Goal: Information Seeking & Learning: Learn about a topic

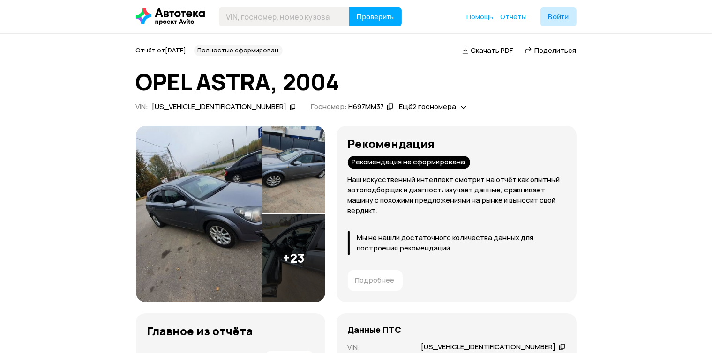
click at [236, 234] on img at bounding box center [199, 214] width 126 height 176
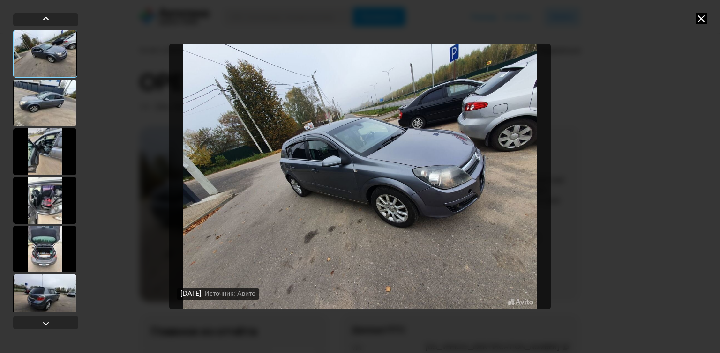
click at [505, 196] on img "Go to Slide 1" at bounding box center [360, 176] width 382 height 265
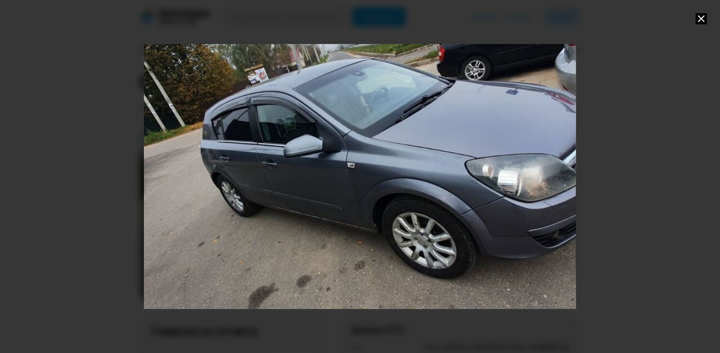
click at [553, 189] on div "Go to Slide 1" at bounding box center [360, 176] width 864 height 530
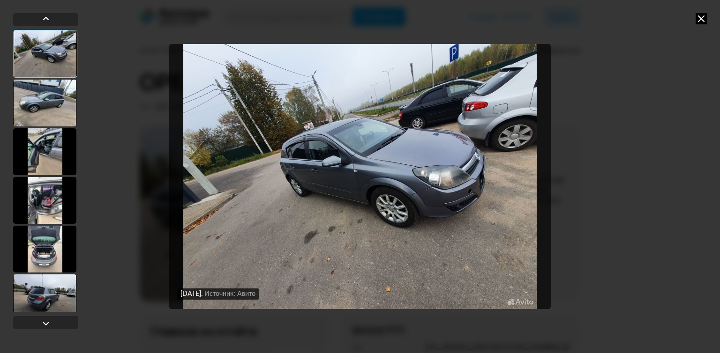
click at [47, 102] on div at bounding box center [44, 103] width 63 height 47
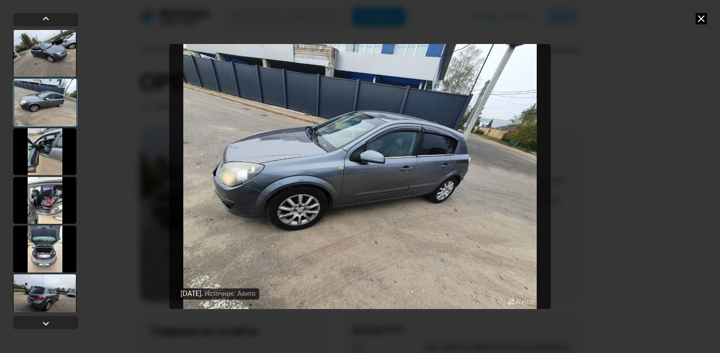
click at [40, 139] on div at bounding box center [44, 151] width 63 height 47
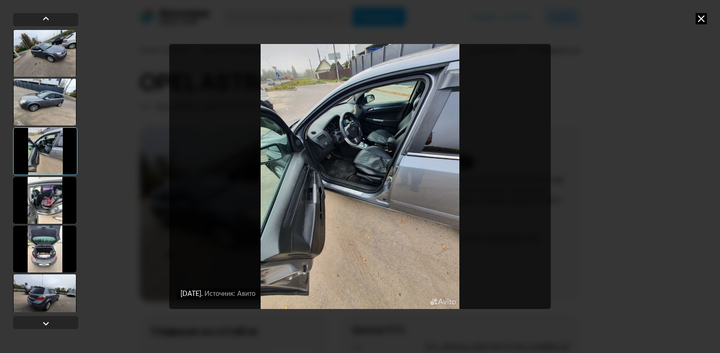
click at [47, 202] on div at bounding box center [44, 200] width 63 height 47
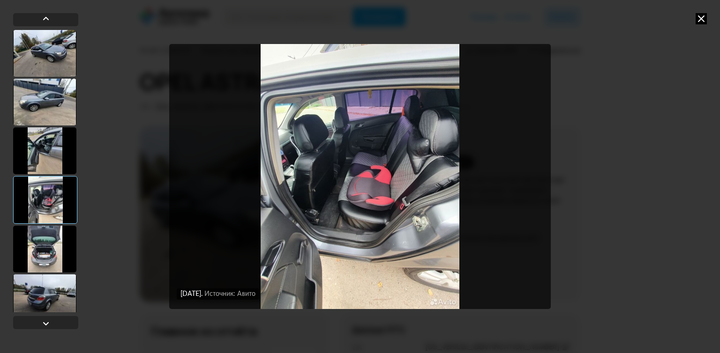
click at [41, 257] on div at bounding box center [44, 249] width 63 height 47
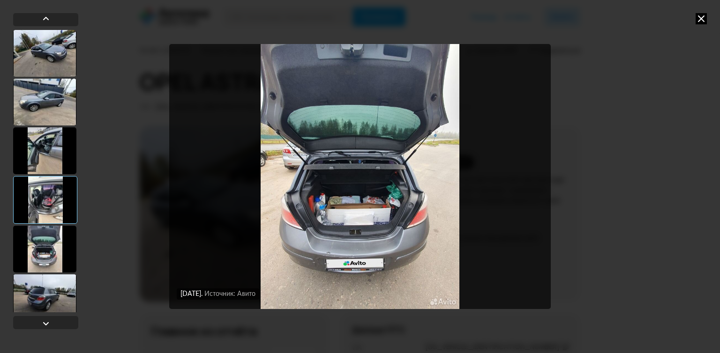
click at [44, 299] on div at bounding box center [44, 298] width 63 height 47
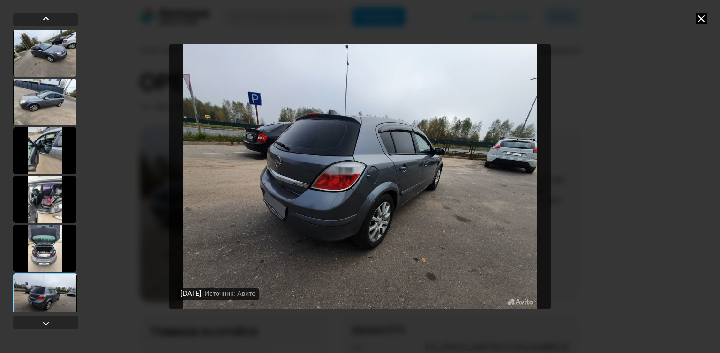
drag, startPoint x: 42, startPoint y: 240, endPoint x: 54, endPoint y: 238, distance: 12.0
click at [45, 240] on div at bounding box center [44, 248] width 63 height 47
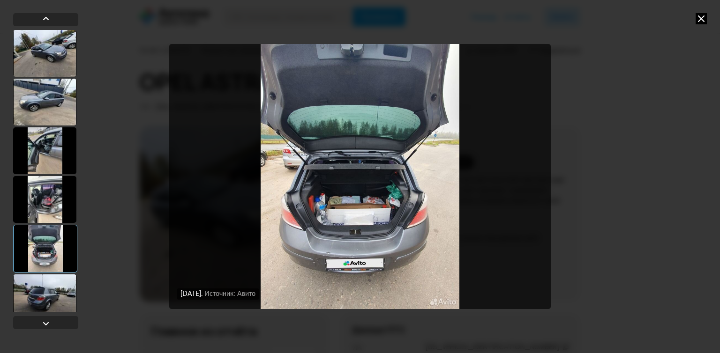
click at [41, 199] on div at bounding box center [44, 199] width 63 height 47
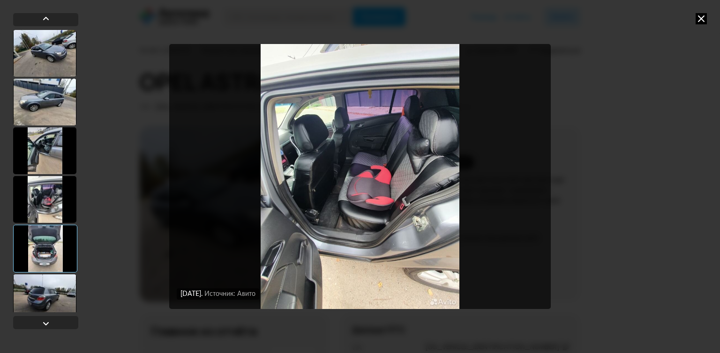
click at [44, 143] on div at bounding box center [44, 150] width 63 height 47
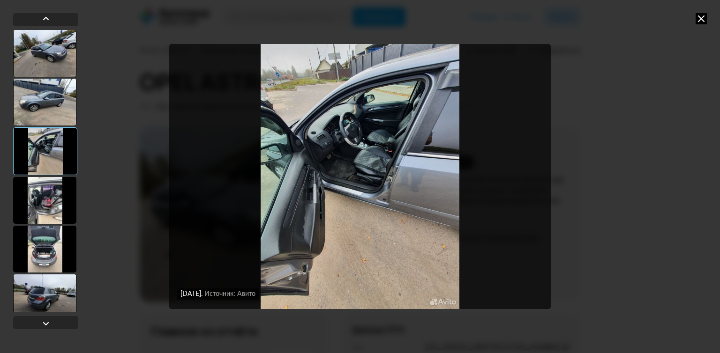
click at [697, 26] on div "[DATE] Источник: Авито [DATE] Источник: Авито [DATE] Источник: Авито [DATE] Ист…" at bounding box center [360, 176] width 720 height 353
click at [697, 23] on icon at bounding box center [701, 18] width 11 height 11
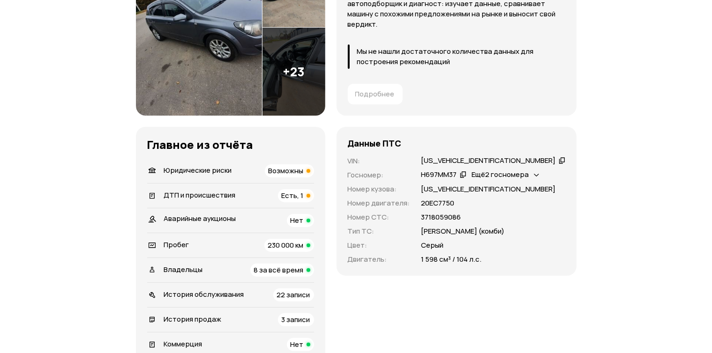
scroll to position [193, 0]
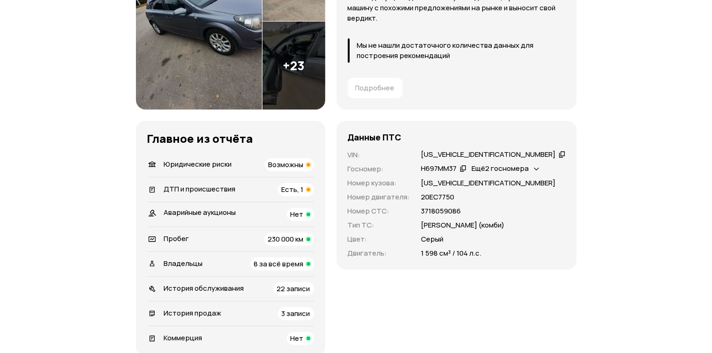
click at [309, 170] on div "Возможны" at bounding box center [289, 164] width 49 height 13
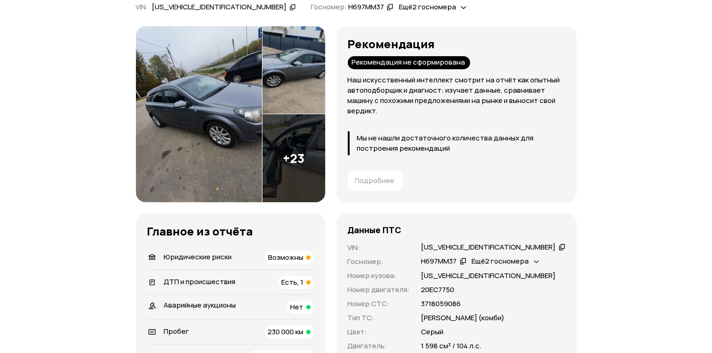
scroll to position [0, 0]
